Goal: Information Seeking & Learning: Find specific fact

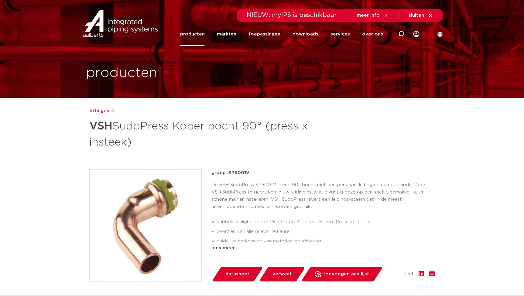
drag, startPoint x: 247, startPoint y: 172, endPoint x: 228, endPoint y: 173, distance: 18.6
click at [228, 173] on p "groep: SP5001V" at bounding box center [322, 172] width 223 height 7
copy p "SP5001V"
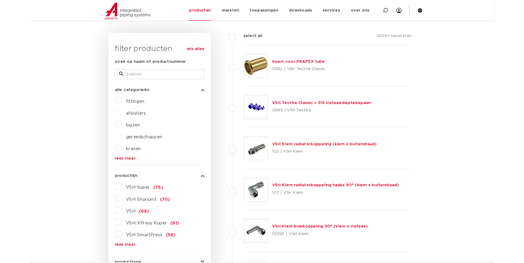
scroll to position [138, 0]
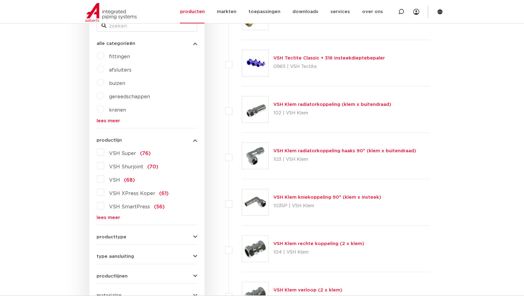
click at [115, 220] on form "zoek op naam of productnummer alle categorieën fittingen afsluiters buizen gere…" at bounding box center [147, 185] width 100 height 353
click at [113, 219] on link "lees meer" at bounding box center [147, 218] width 100 height 5
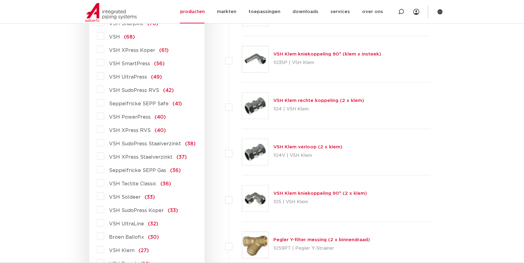
scroll to position [304, 0]
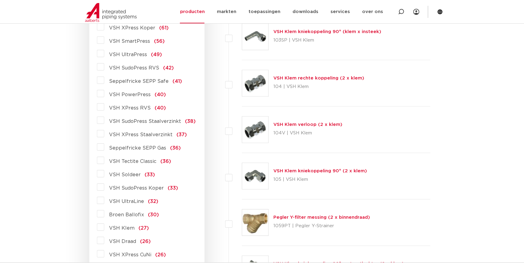
click at [137, 27] on span "VSH XPress Koper" at bounding box center [132, 28] width 46 height 5
click at [0, 0] on input "VSH XPress Koper (61)" at bounding box center [0, 0] width 0 height 0
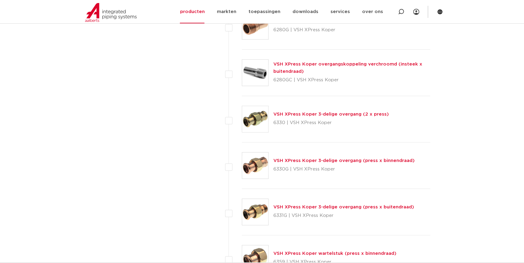
scroll to position [745, 0]
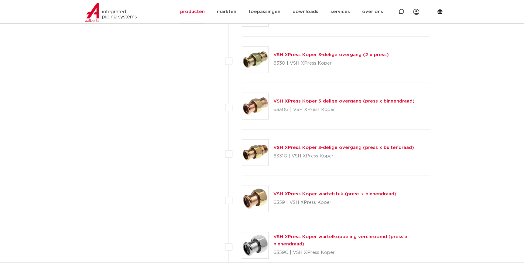
click at [378, 147] on link "VSH XPress Koper 3-delige overgang (press x buitendraad)" at bounding box center [343, 147] width 141 height 5
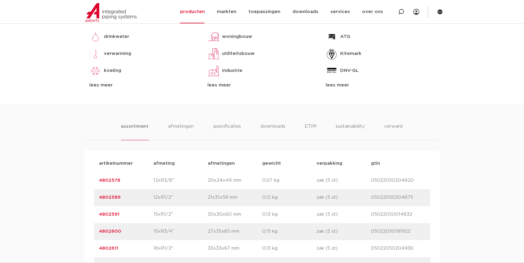
scroll to position [331, 0]
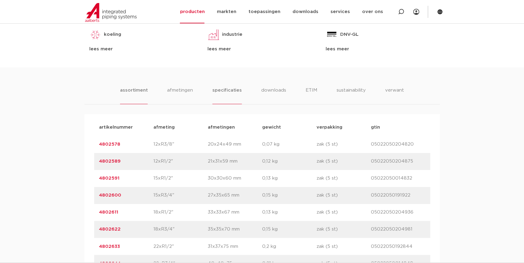
click at [231, 94] on li "specificaties" at bounding box center [226, 95] width 29 height 17
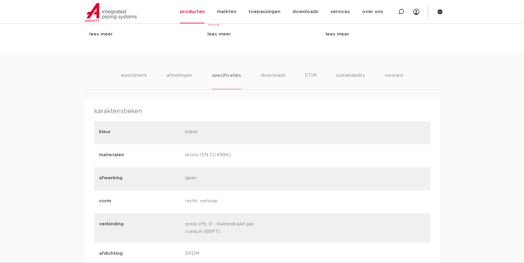
scroll to position [359, 0]
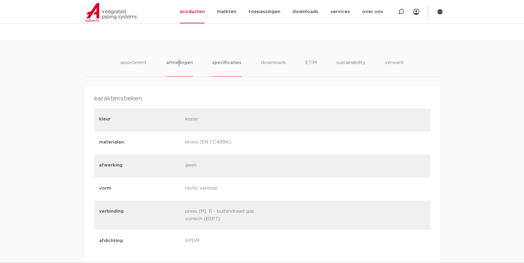
click at [179, 66] on li "afmetingen" at bounding box center [179, 67] width 26 height 17
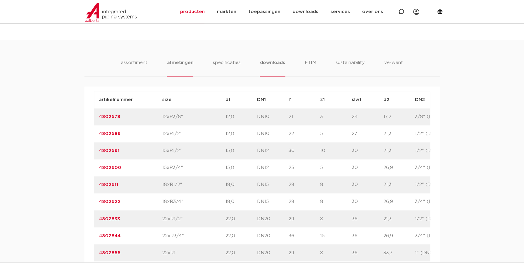
click at [275, 64] on li "downloads" at bounding box center [272, 67] width 25 height 17
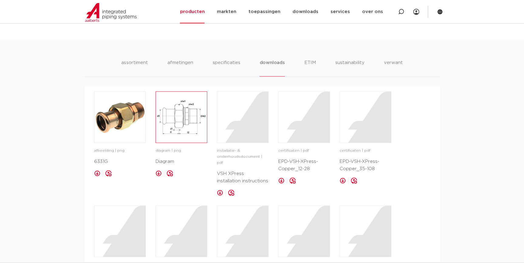
click at [182, 115] on img at bounding box center [181, 117] width 51 height 51
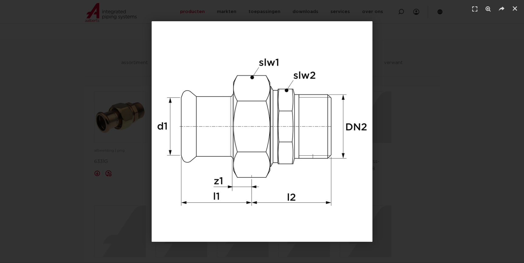
click at [468, 114] on div "1 / 1" at bounding box center [261, 131] width 481 height 221
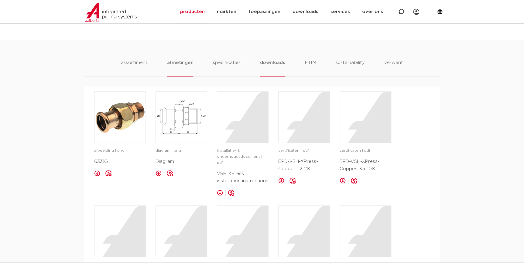
click at [175, 67] on li "afmetingen" at bounding box center [180, 67] width 26 height 17
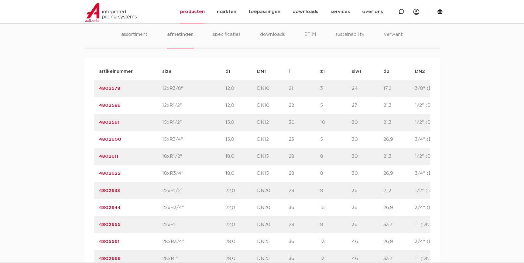
scroll to position [386, 0]
drag, startPoint x: 383, startPoint y: 260, endPoint x: 369, endPoint y: 260, distance: 13.4
click at [369, 260] on div "artikelnummer 4802666 size 28xR1"" at bounding box center [320, 259] width 452 height 17
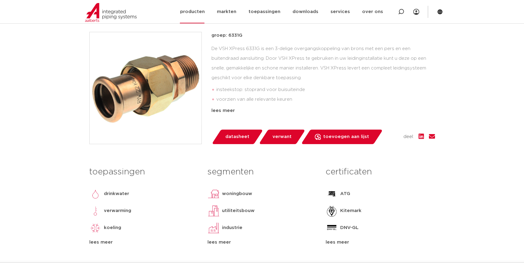
scroll to position [138, 0]
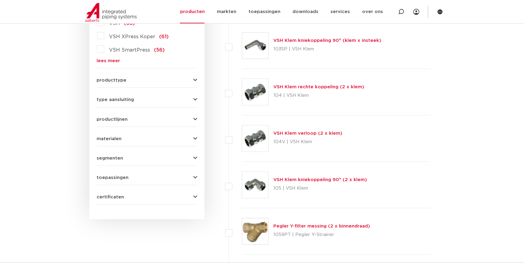
scroll to position [220, 0]
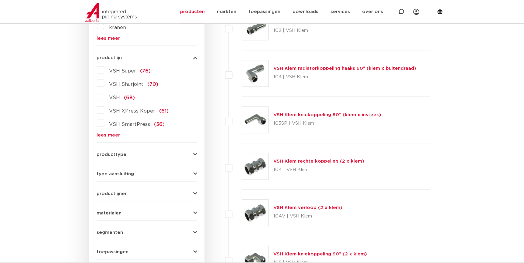
click at [100, 136] on link "lees meer" at bounding box center [147, 135] width 100 height 5
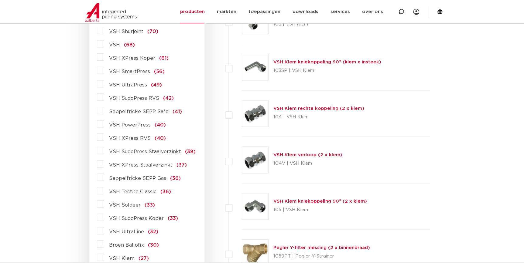
scroll to position [276, 0]
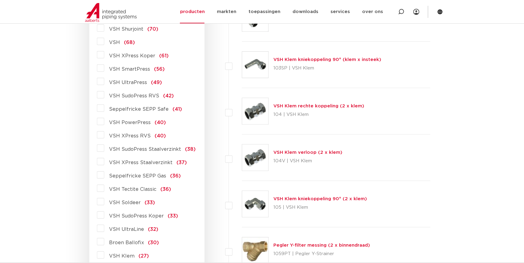
click at [149, 162] on span "VSH XPress Staalverzinkt" at bounding box center [140, 162] width 63 height 5
click at [0, 0] on input "VSH XPress Staalverzinkt (37)" at bounding box center [0, 0] width 0 height 0
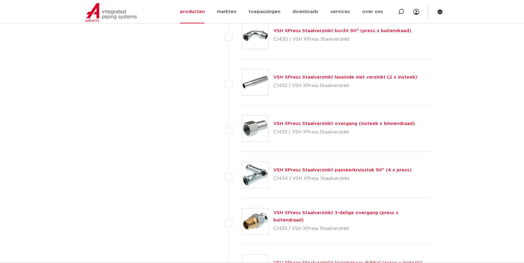
scroll to position [1131, 0]
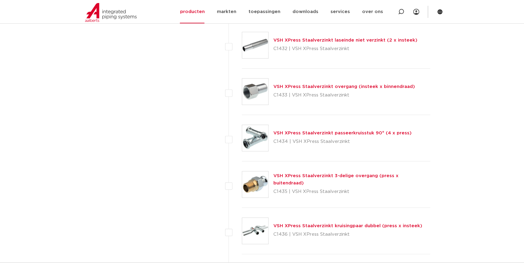
click at [309, 176] on link "VSH XPress Staalverzinkt 3-delige overgang (press x buitendraad)" at bounding box center [335, 180] width 125 height 12
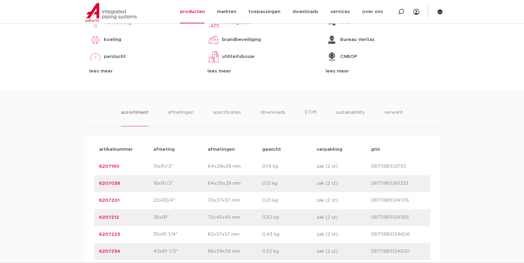
scroll to position [441, 0]
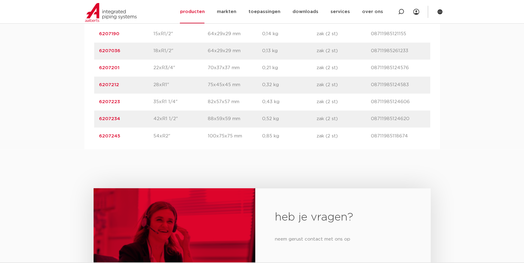
drag, startPoint x: 118, startPoint y: 87, endPoint x: 94, endPoint y: 85, distance: 24.4
click at [94, 85] on div "artikelnummer 6207212 afmeting 28xR1" afmetingen 75x45x45 mm gewicht 0,32 kg ve…" at bounding box center [262, 85] width 336 height 17
copy link "6207212"
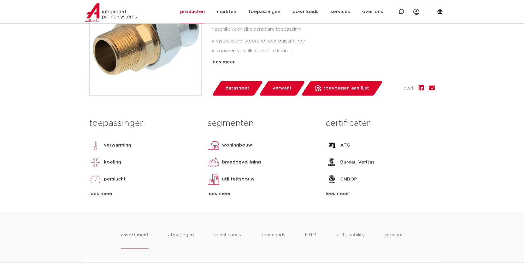
scroll to position [83, 0]
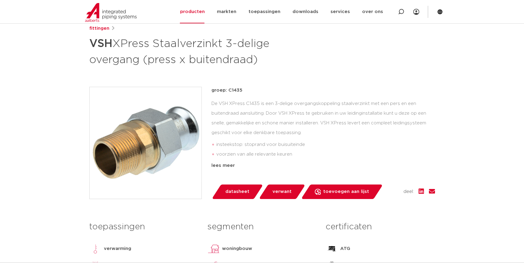
click at [171, 138] on img at bounding box center [146, 143] width 112 height 112
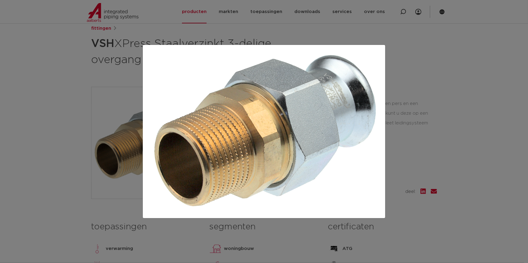
click at [437, 155] on div at bounding box center [264, 131] width 528 height 263
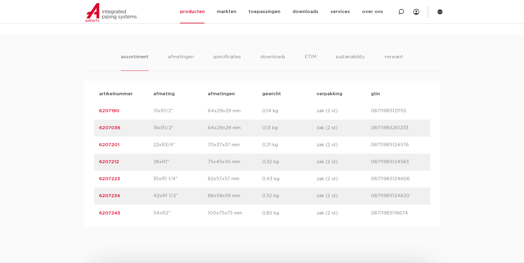
scroll to position [414, 0]
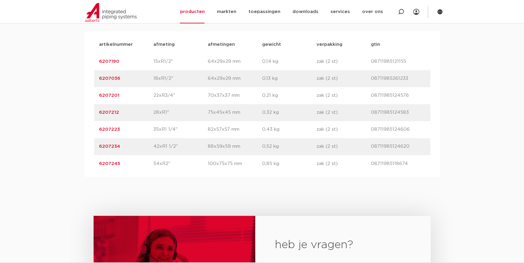
drag, startPoint x: 166, startPoint y: 112, endPoint x: 151, endPoint y: 114, distance: 14.7
click at [151, 114] on div "artikelnummer 6207212 afmeting 28xR1" afmetingen 75x45x45 mm gewicht 0,32 kg ve…" at bounding box center [262, 112] width 336 height 17
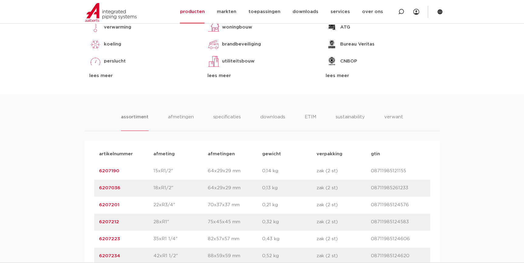
scroll to position [304, 0]
click at [282, 170] on p "0,14 kg" at bounding box center [289, 171] width 54 height 7
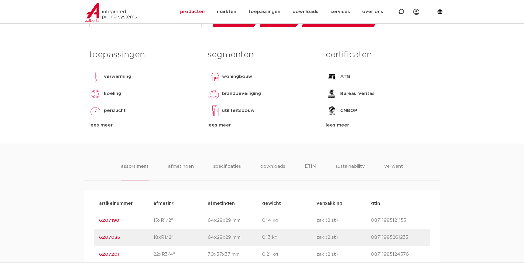
scroll to position [331, 0]
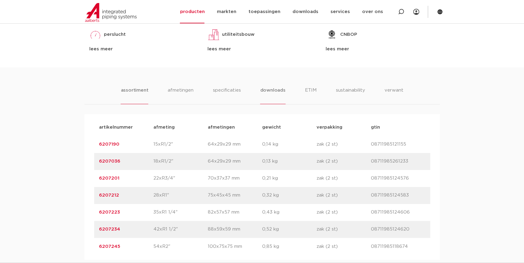
click at [280, 97] on li "downloads" at bounding box center [272, 95] width 25 height 17
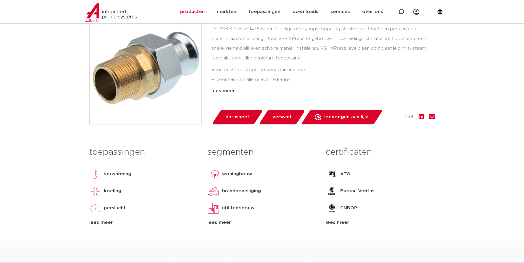
scroll to position [138, 0]
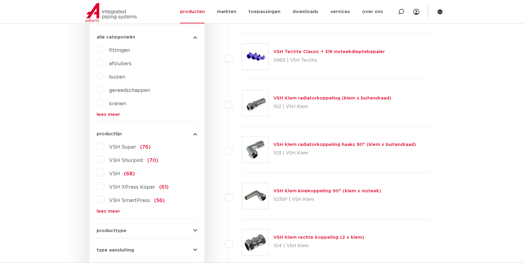
scroll to position [220, 0]
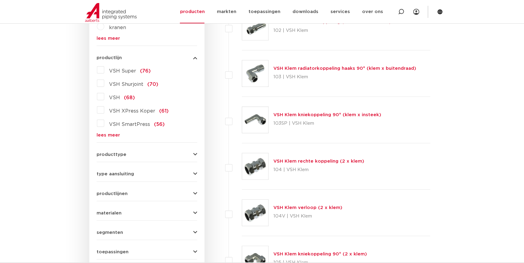
click at [111, 138] on form "zoek op naam of productnummer alle categorieën fittingen afsluiters buizen gere…" at bounding box center [147, 102] width 100 height 353
click at [112, 134] on link "lees meer" at bounding box center [147, 135] width 100 height 5
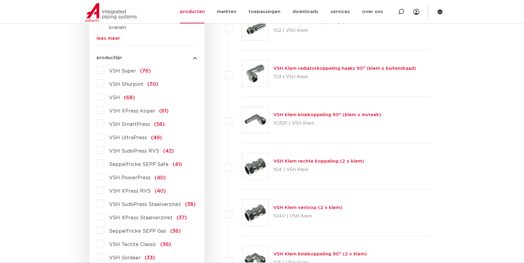
click at [131, 192] on span "VSH XPress RVS" at bounding box center [130, 191] width 42 height 5
click at [0, 0] on input "VSH XPress RVS (40)" at bounding box center [0, 0] width 0 height 0
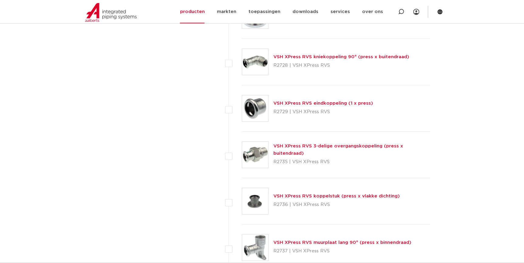
scroll to position [1171, 0]
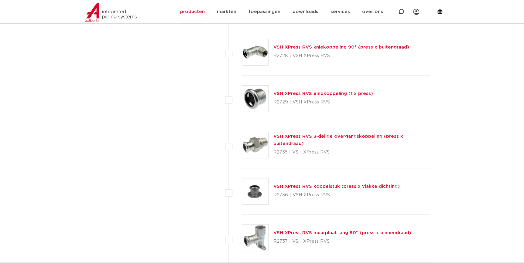
click at [353, 139] on link "VSH XPress RVS 3-delige overgangskoppeling (press x buitendraad)" at bounding box center [338, 140] width 130 height 12
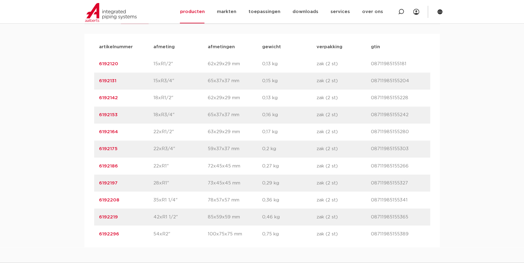
scroll to position [441, 0]
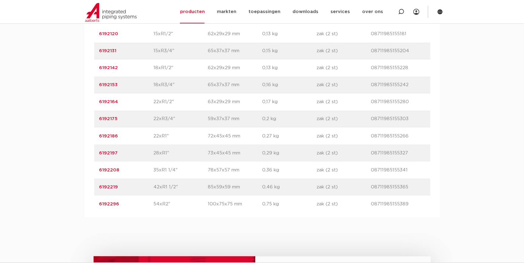
drag, startPoint x: 121, startPoint y: 154, endPoint x: 78, endPoint y: 156, distance: 43.8
click at [78, 156] on div "assortiment [GEOGRAPHIC_DATA] specificaties downloads ETIM sustainability verwa…" at bounding box center [262, 87] width 524 height 260
copy link "6192197"
click at [407, 198] on div "artikelnummer 6192296 afmeting 54xR2" [GEOGRAPHIC_DATA] 100x75x75 mm gewicht 0,…" at bounding box center [262, 204] width 336 height 17
click at [295, 171] on p "0,36 kg" at bounding box center [289, 169] width 54 height 7
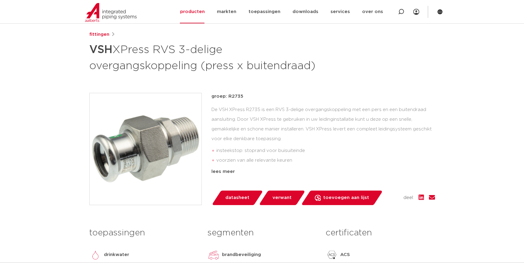
scroll to position [138, 0]
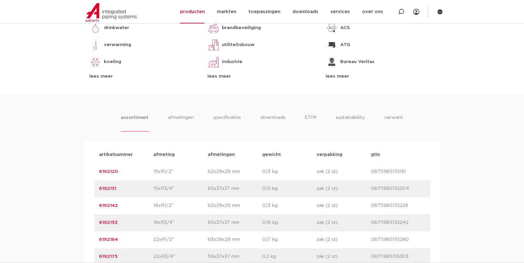
click at [328, 185] on p "zak (2 st)" at bounding box center [343, 188] width 54 height 7
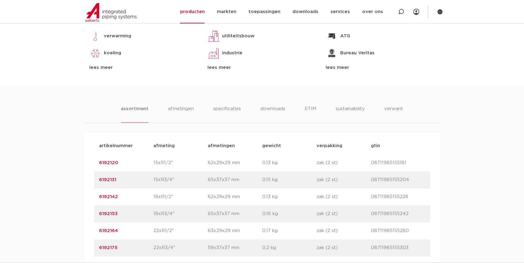
scroll to position [386, 0]
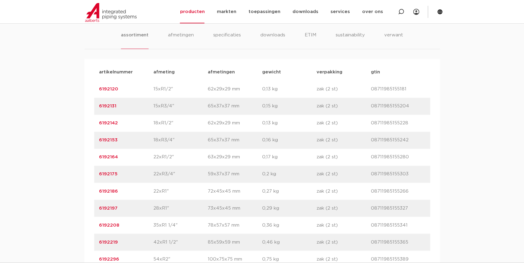
drag, startPoint x: 121, startPoint y: 209, endPoint x: 64, endPoint y: 212, distance: 57.4
click at [64, 212] on div "assortiment [GEOGRAPHIC_DATA] specificaties downloads ETIM sustainability verwa…" at bounding box center [262, 142] width 524 height 260
copy link "6192197"
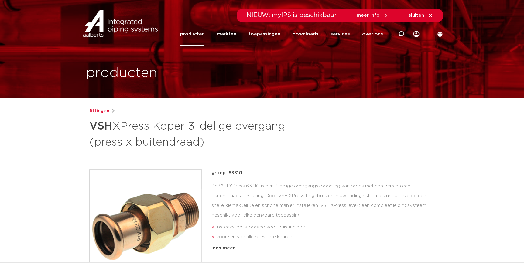
click at [348, 151] on div "fittingen VSH XPress Koper 3-delige overgang (press x buitendraad) groep: 6331G…" at bounding box center [261, 252] width 355 height 291
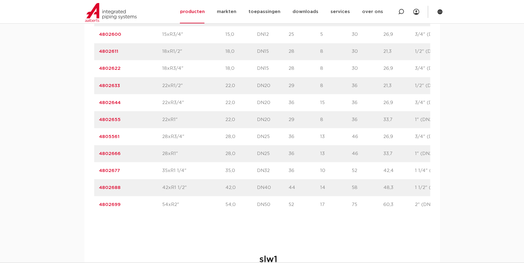
scroll to position [497, 0]
